Goal: Information Seeking & Learning: Learn about a topic

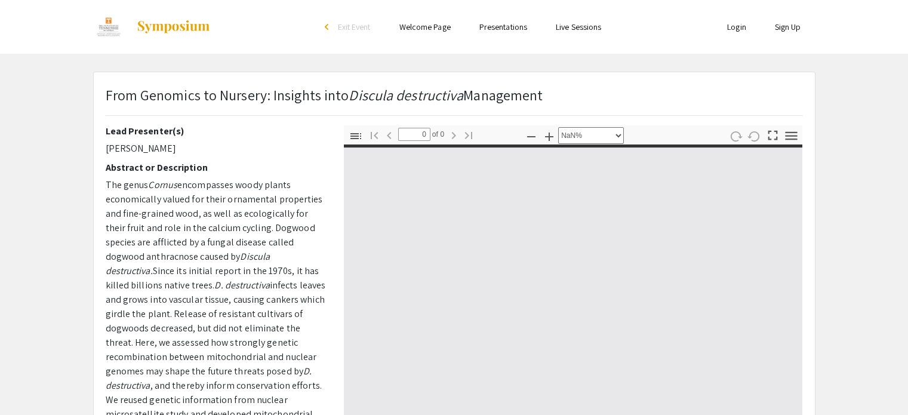
select select "custom"
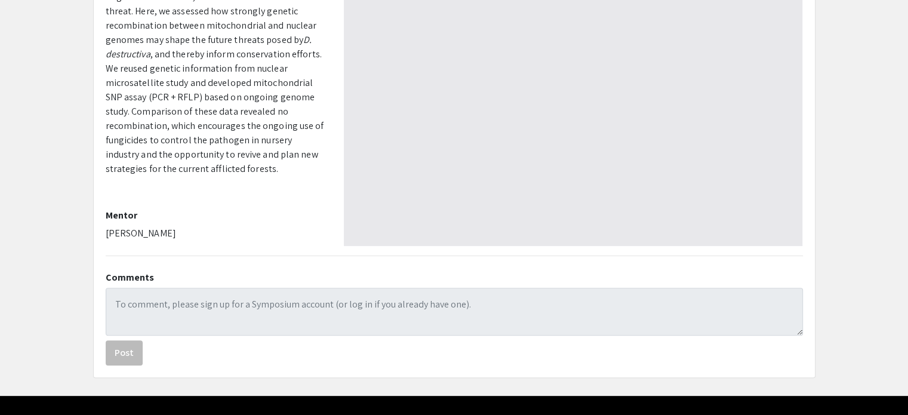
scroll to position [298, 0]
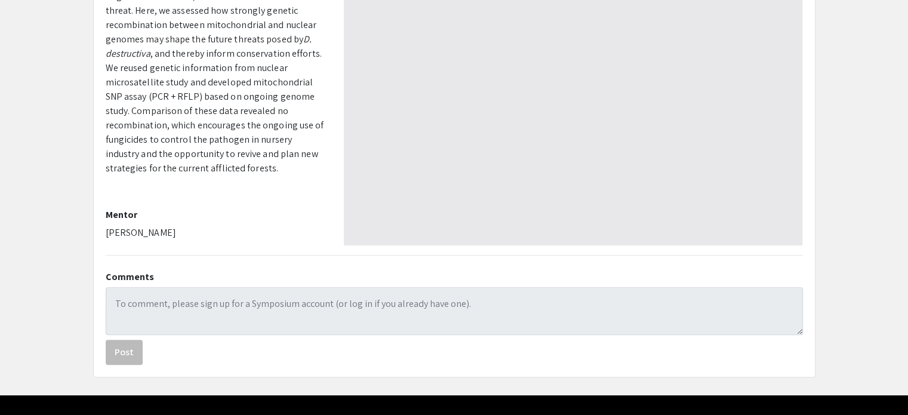
click at [70, 164] on app-presentation "From Genomics to Nursery: Insights into Discula destructiva Management Lead Pre…" at bounding box center [454, 75] width 908 height 603
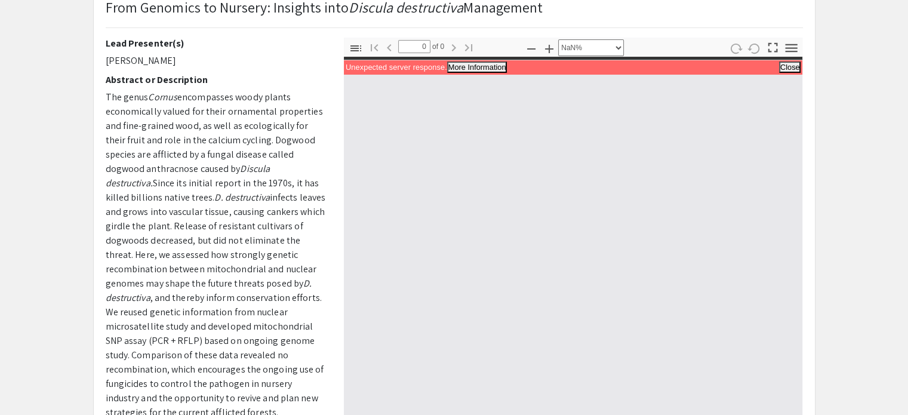
scroll to position [88, 0]
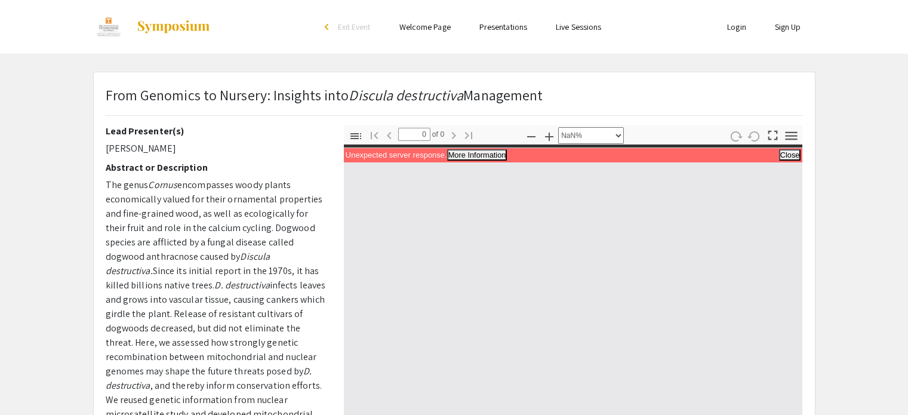
select select "custom"
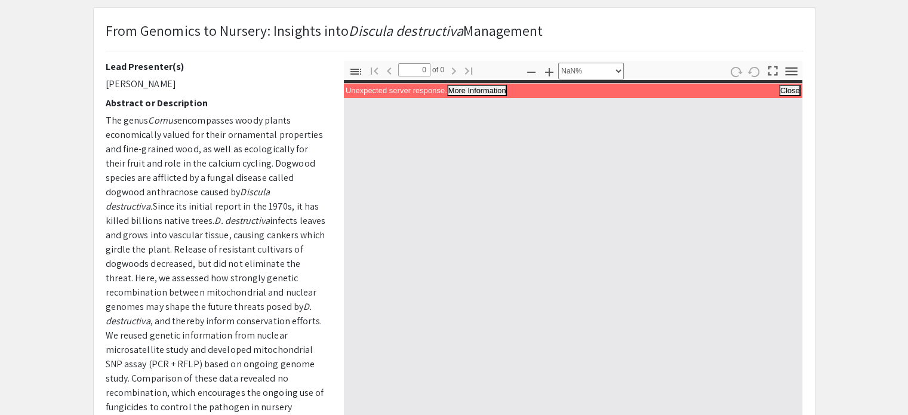
scroll to position [64, 0]
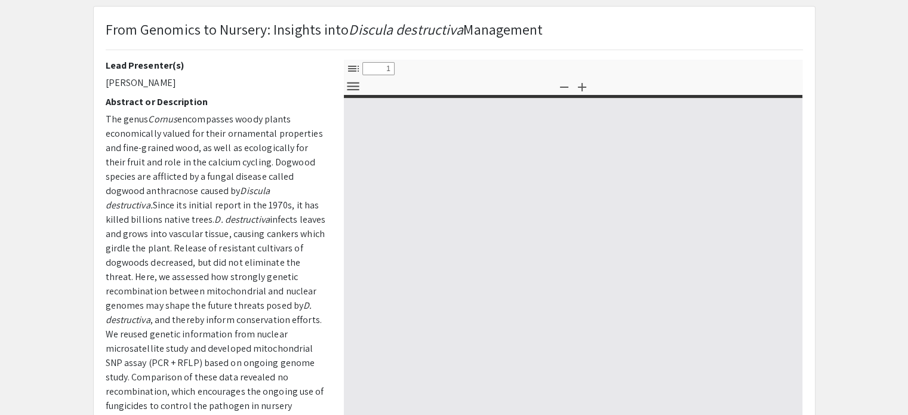
select select "custom"
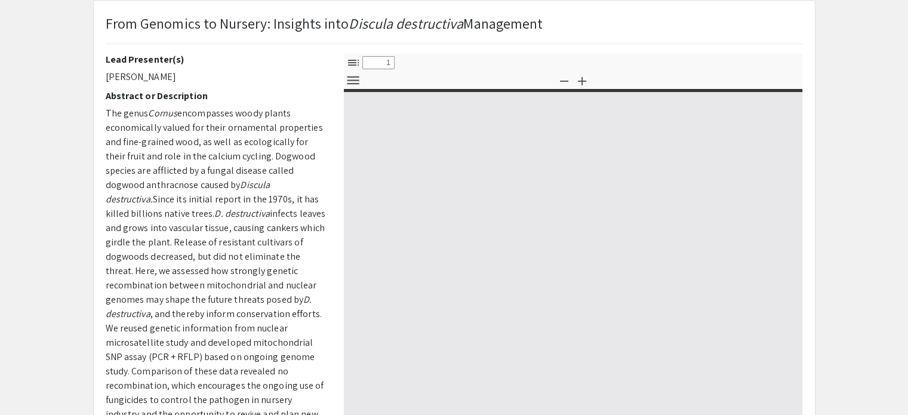
scroll to position [74, 0]
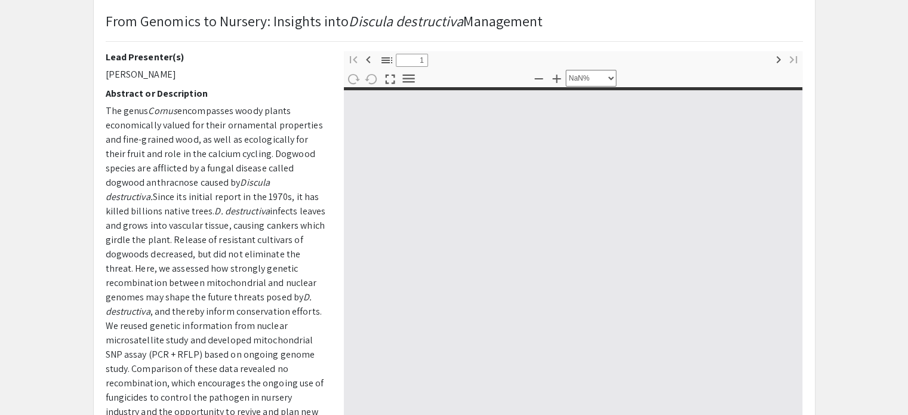
type input "0"
select select "custom"
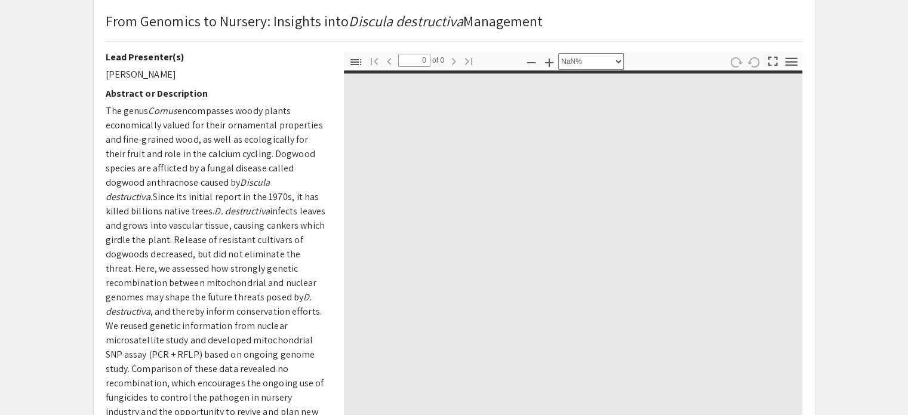
type input "1"
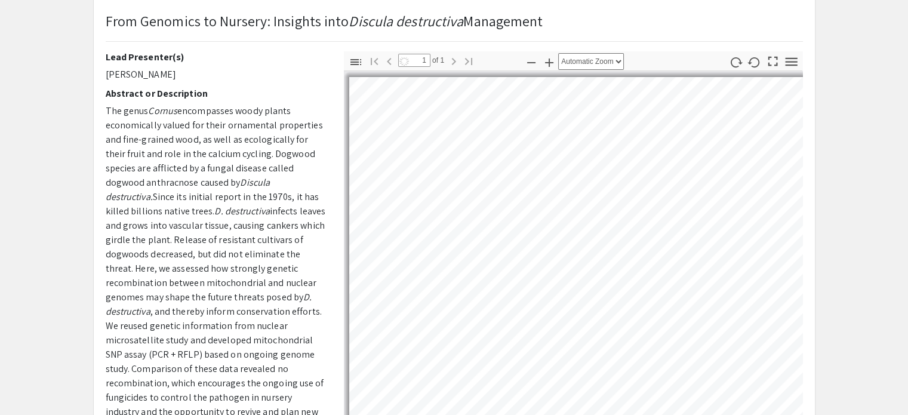
select select "custom"
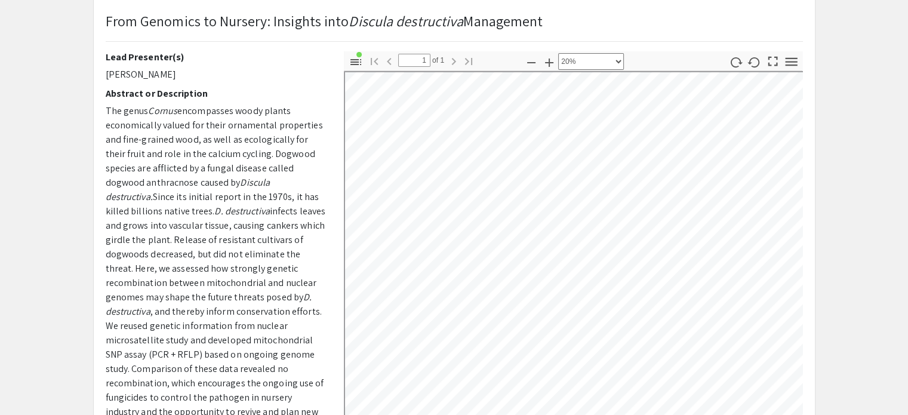
click at [178, 220] on span "infects leaves and grows into vascular tissue, causing cankers which girdle the…" at bounding box center [216, 254] width 220 height 98
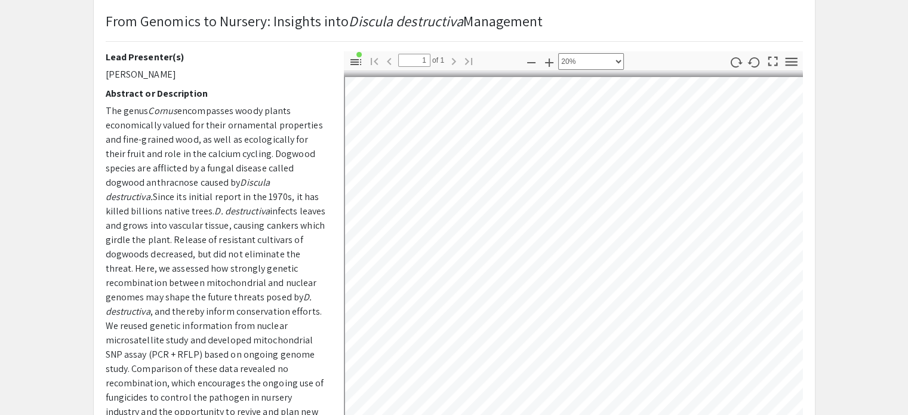
scroll to position [0, 0]
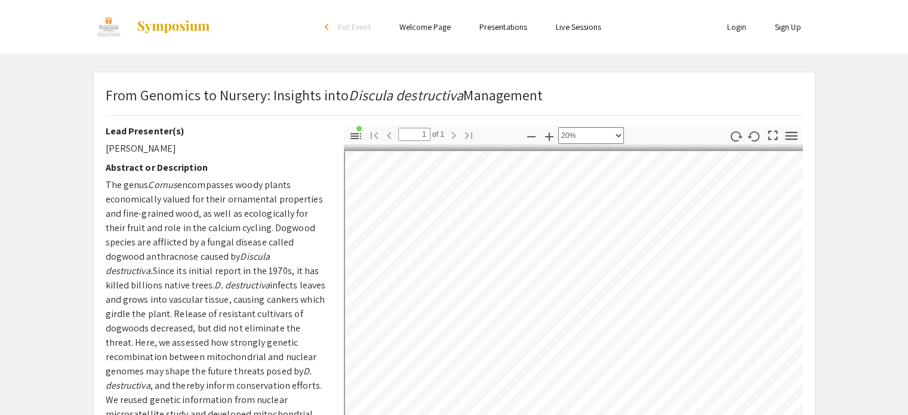
click at [310, 346] on p "The genus Cornus encompasses woody plants economically valued for their ornamen…" at bounding box center [216, 343] width 220 height 330
click at [187, 138] on div "Lead Presenter(s) Patrick Barry Abstract or Description The genus Cornus encomp…" at bounding box center [216, 334] width 220 height 418
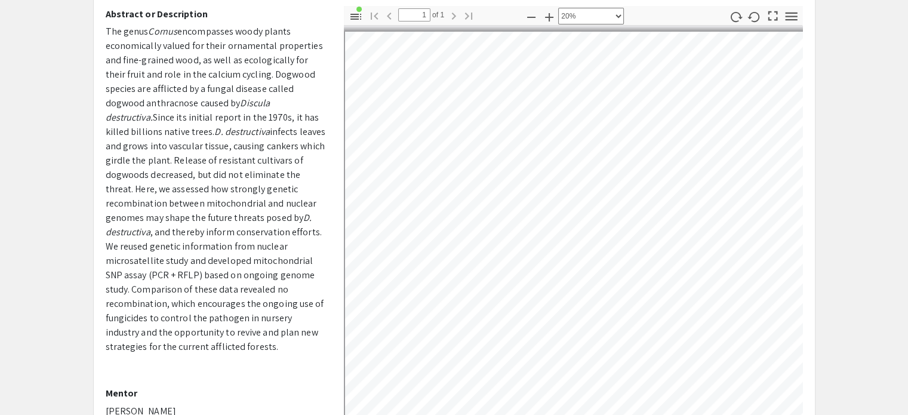
scroll to position [0, 41]
